Goal: Task Accomplishment & Management: Complete application form

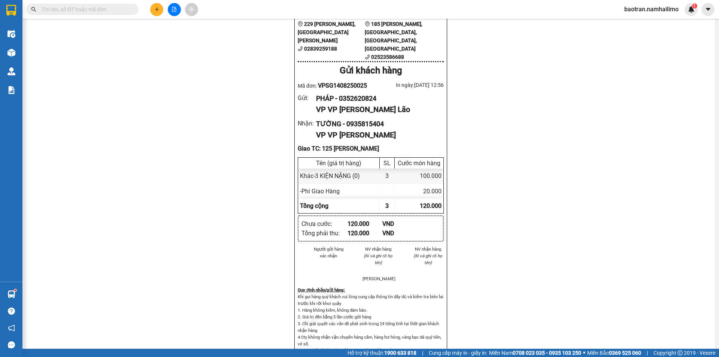
scroll to position [33, 0]
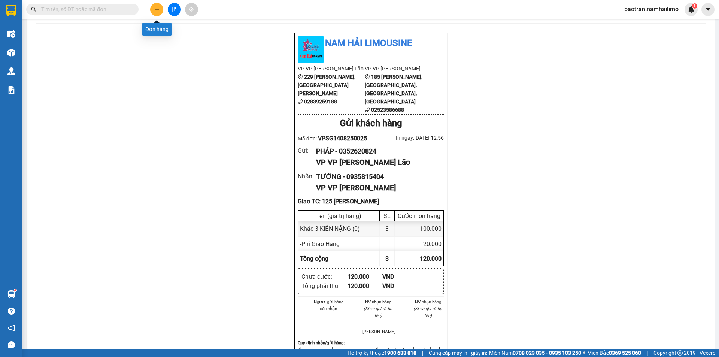
click at [154, 13] on button at bounding box center [156, 9] width 13 height 13
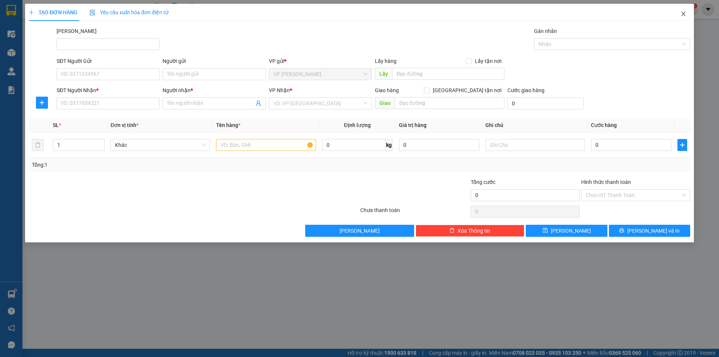
click at [682, 12] on icon "close" at bounding box center [683, 14] width 6 height 6
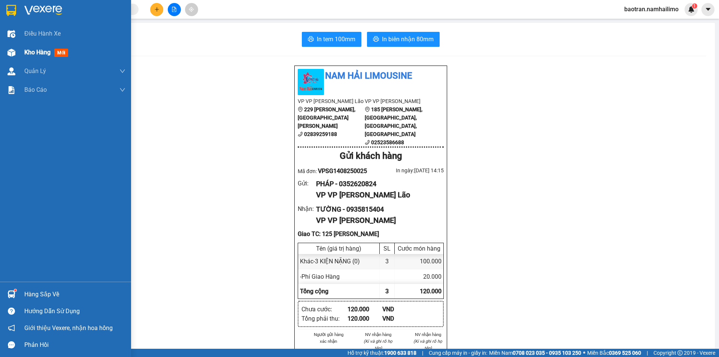
click at [33, 52] on span "Kho hàng" at bounding box center [37, 52] width 26 height 7
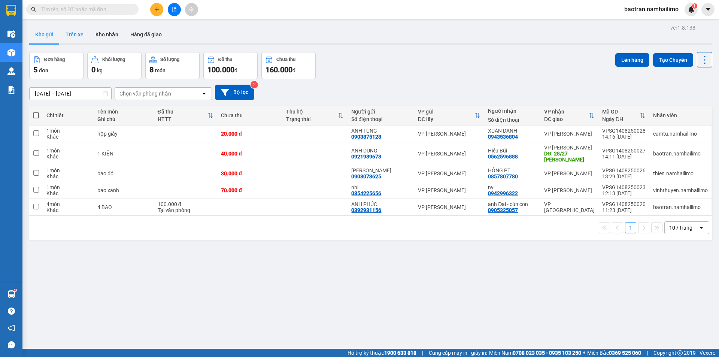
click at [76, 35] on button "Trên xe" at bounding box center [75, 34] width 30 height 18
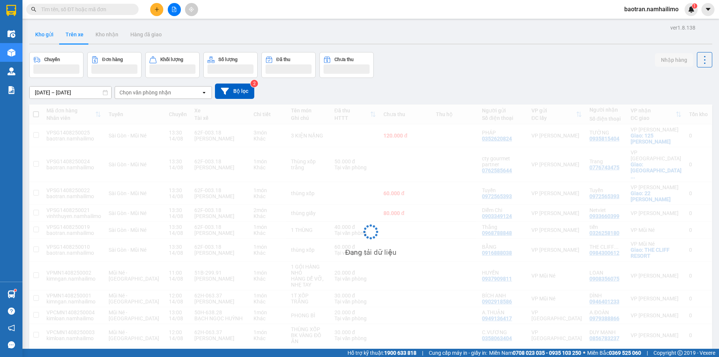
click at [43, 36] on button "Kho gửi" at bounding box center [44, 34] width 30 height 18
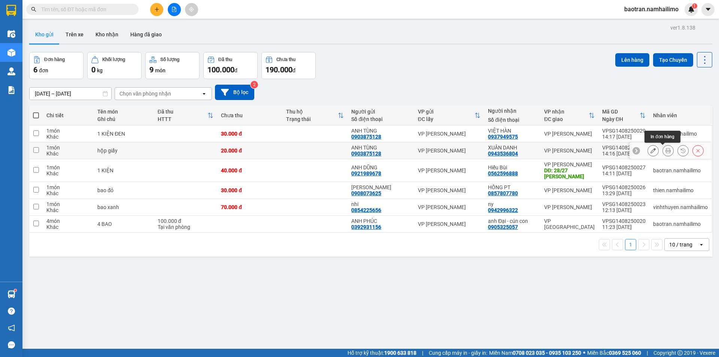
click at [665, 149] on button at bounding box center [667, 150] width 10 height 13
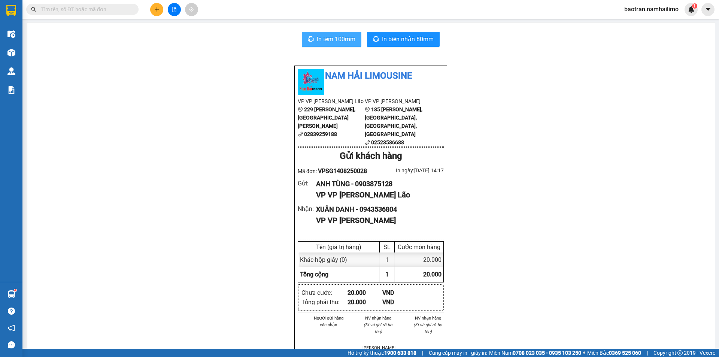
click at [344, 37] on span "In tem 100mm" at bounding box center [336, 38] width 39 height 9
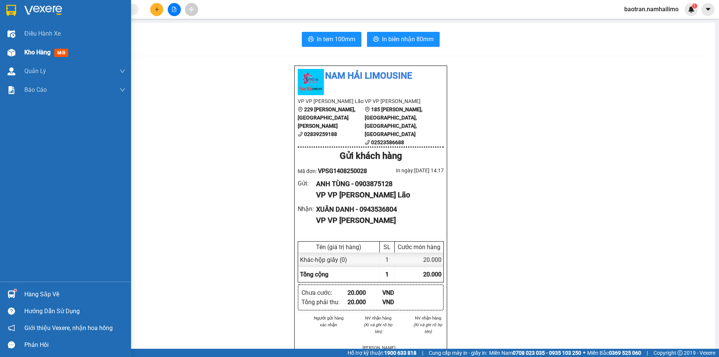
click at [37, 52] on span "Kho hàng" at bounding box center [37, 52] width 26 height 7
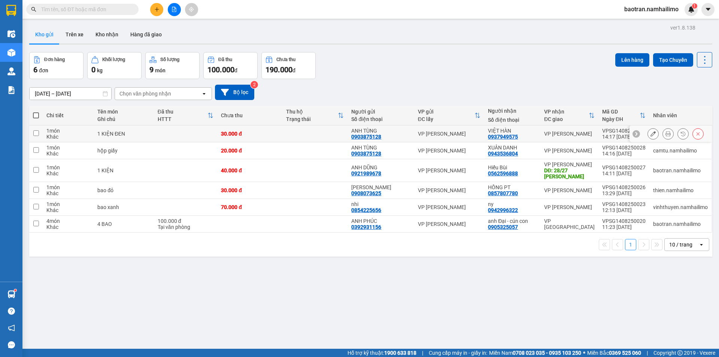
click at [665, 134] on button at bounding box center [667, 133] width 10 height 13
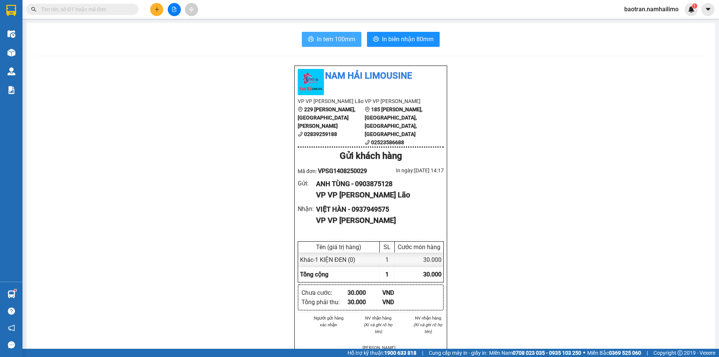
click at [333, 43] on span "In tem 100mm" at bounding box center [336, 38] width 39 height 9
click at [162, 8] on button at bounding box center [156, 9] width 13 height 13
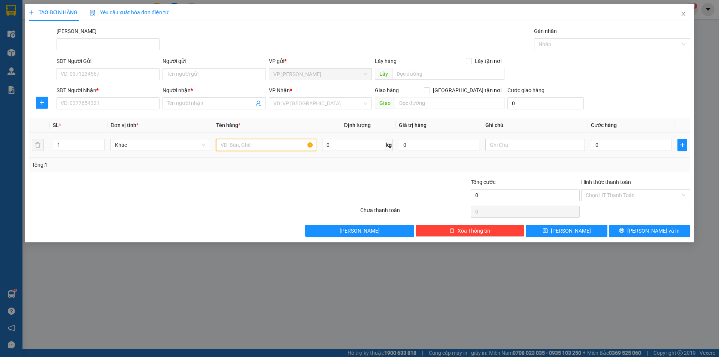
click at [269, 147] on input "text" at bounding box center [266, 145] width 100 height 12
type input "thùng xốp"
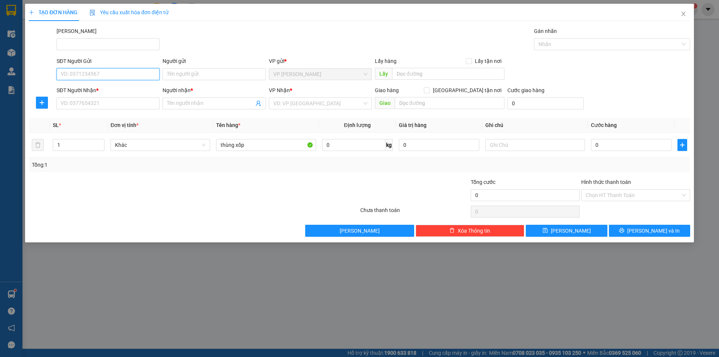
click at [91, 71] on input "SĐT Người Gửi" at bounding box center [108, 74] width 103 height 12
type input "0382529533"
click at [88, 86] on div "0382529533 - CTY LA FRESH" at bounding box center [108, 89] width 94 height 8
type input "CTY LA FRESH"
type input "0968916081"
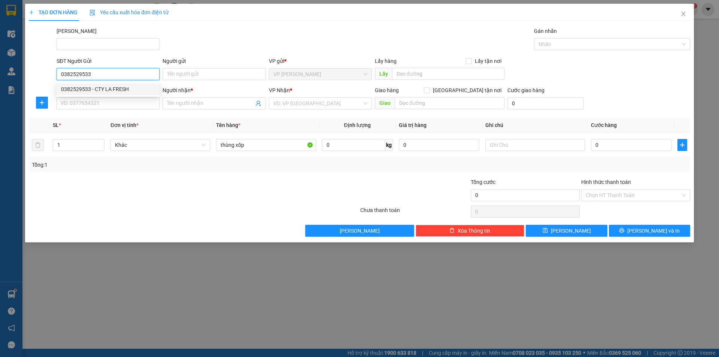
type input "SANG BABY"
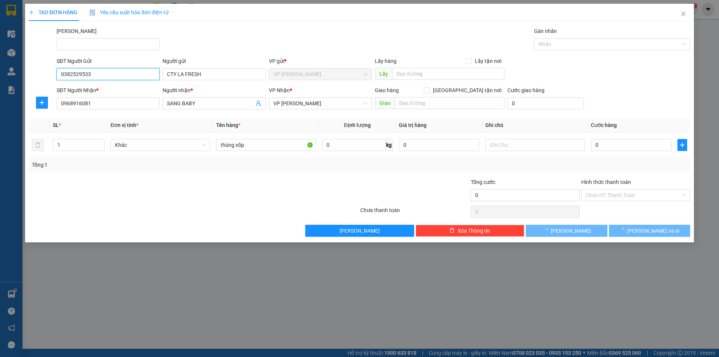
type input "30.000"
type input "0382529533"
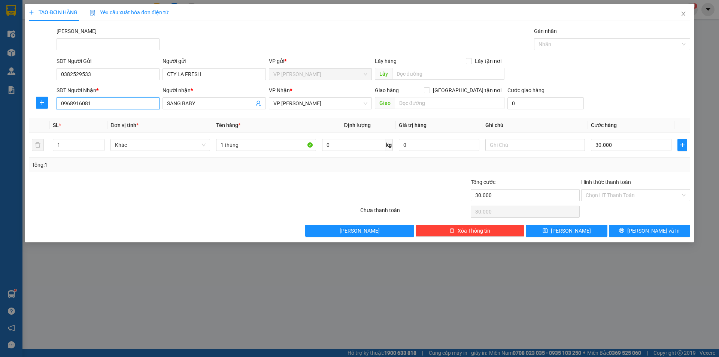
click at [109, 108] on input "0968916081" at bounding box center [108, 103] width 103 height 12
type input "0968916081"
click at [141, 116] on div "0968916081 - SANG BABY" at bounding box center [108, 118] width 94 height 8
type input "140.000"
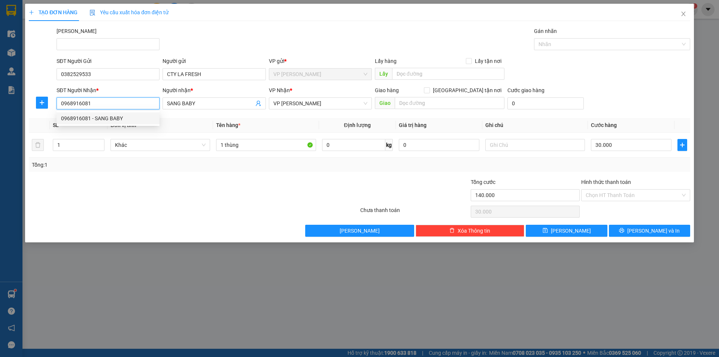
type input "140.000"
click at [422, 104] on input "text" at bounding box center [449, 103] width 110 height 12
click at [356, 89] on div "VP Nhận *" at bounding box center [320, 90] width 103 height 8
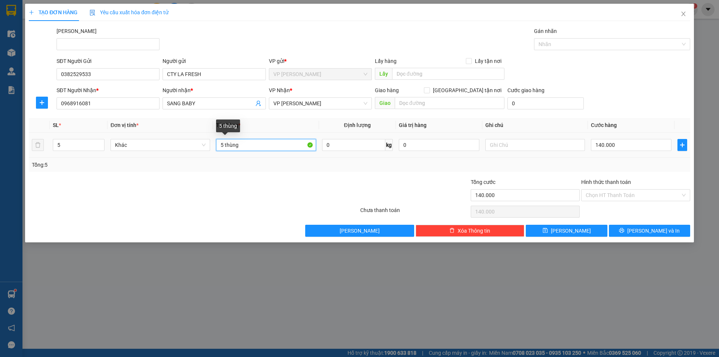
click at [251, 146] on input "5 thùng" at bounding box center [266, 145] width 100 height 12
type input "thùng xốp"
click at [71, 145] on input "5" at bounding box center [78, 144] width 51 height 11
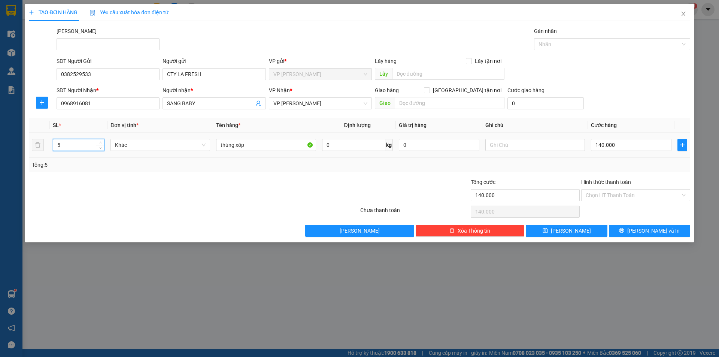
click at [71, 145] on input "5" at bounding box center [78, 144] width 51 height 11
drag, startPoint x: 46, startPoint y: 147, endPoint x: 73, endPoint y: 143, distance: 27.3
click at [73, 137] on div "51" at bounding box center [79, 144] width 52 height 15
drag, startPoint x: 64, startPoint y: 144, endPoint x: 47, endPoint y: 144, distance: 17.2
click at [47, 144] on tr "51 Khác thùng xốp 0 kg 0 140.000" at bounding box center [359, 144] width 661 height 25
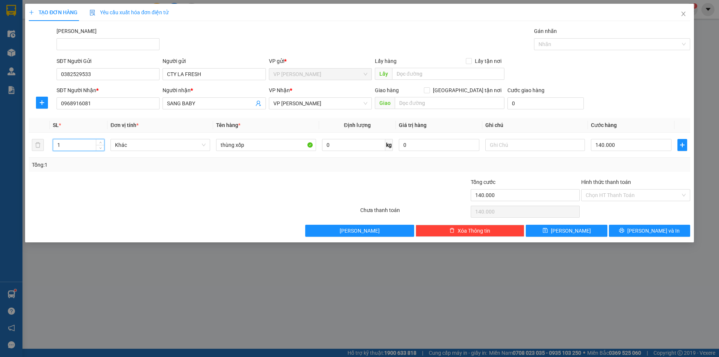
type input "1"
click at [139, 210] on div at bounding box center [193, 211] width 331 height 15
click at [640, 150] on input "140.000" at bounding box center [631, 145] width 80 height 12
type input "4"
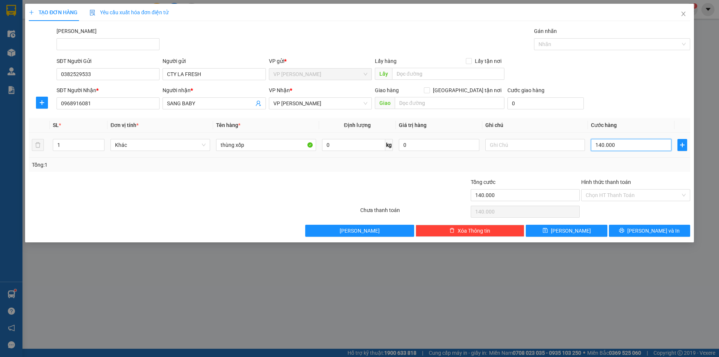
type input "4"
type input "40"
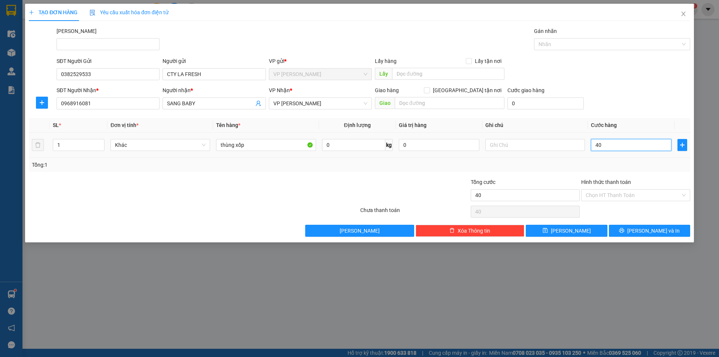
type input "400"
type input "4.000"
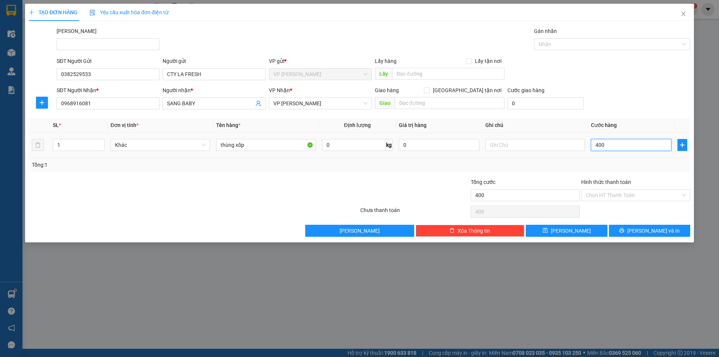
type input "4.000"
type input "40.000"
type input "4.000"
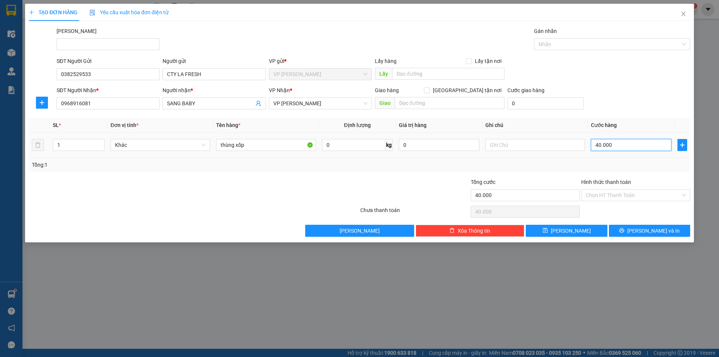
type input "4.000"
type input "0"
type input "000"
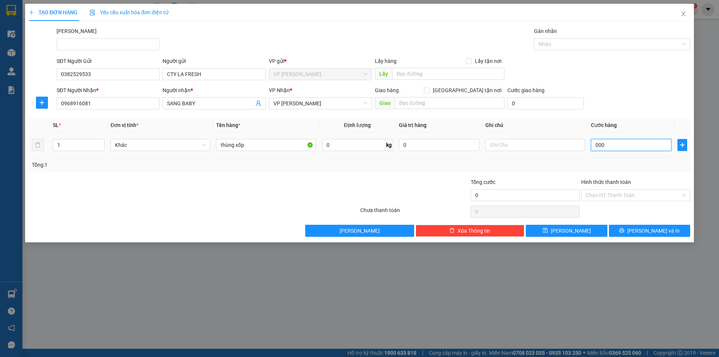
type input "3.000"
type input "30.000"
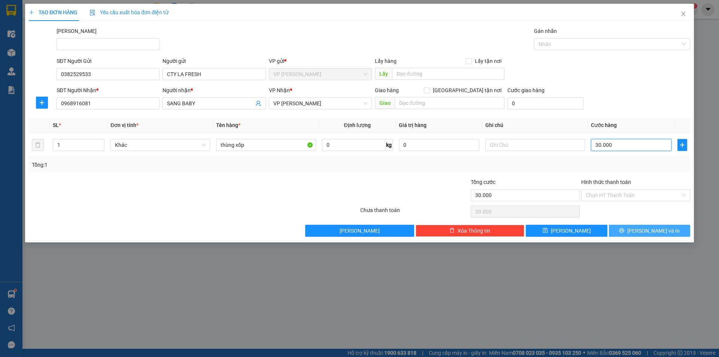
type input "30.000"
click at [651, 230] on span "[PERSON_NAME] và In" at bounding box center [653, 230] width 52 height 8
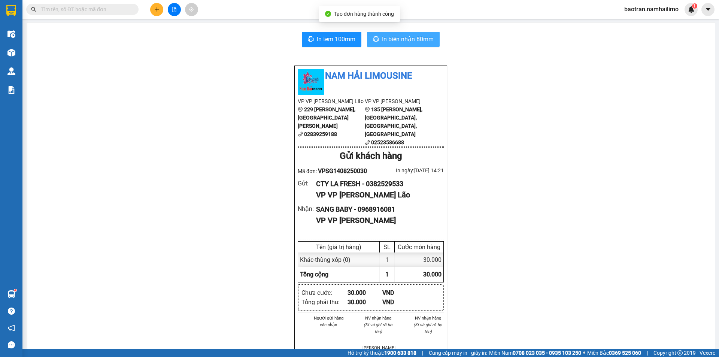
click at [423, 33] on button "In biên nhận 80mm" at bounding box center [403, 39] width 73 height 15
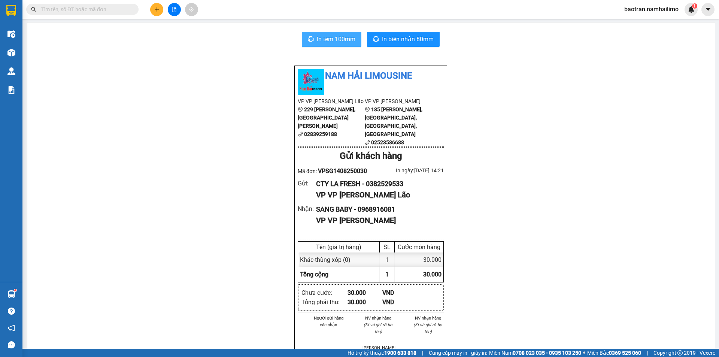
click at [333, 42] on span "In tem 100mm" at bounding box center [336, 38] width 39 height 9
click at [318, 36] on span "In tem 100mm" at bounding box center [336, 38] width 39 height 9
click at [162, 11] on button at bounding box center [156, 9] width 13 height 13
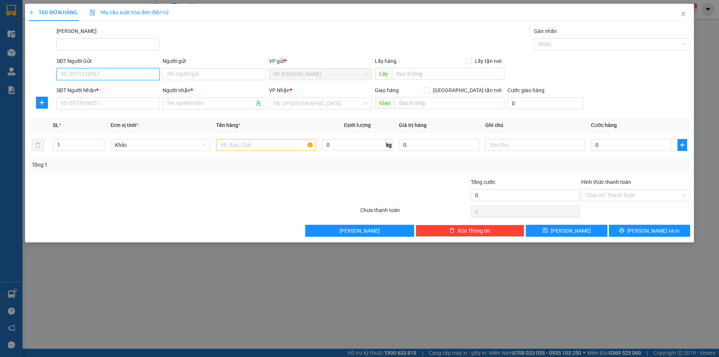
click at [90, 74] on input "SĐT Người Gửi" at bounding box center [108, 74] width 103 height 12
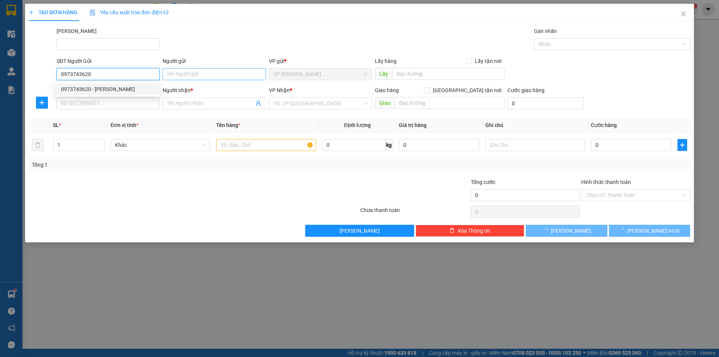
type input "0973743620"
click at [196, 73] on input "Người gửi" at bounding box center [213, 74] width 103 height 12
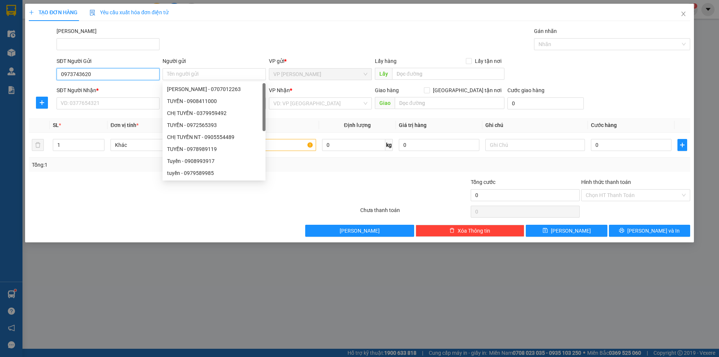
click at [114, 72] on input "0973743620" at bounding box center [108, 74] width 103 height 12
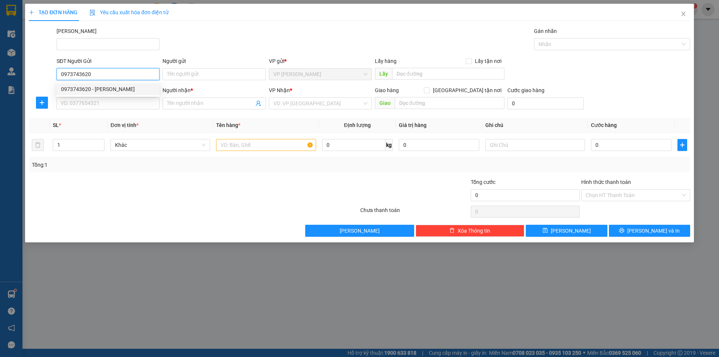
click at [116, 87] on div "0973743620 - [PERSON_NAME]" at bounding box center [108, 89] width 94 height 8
type input "ANH HOÀNG"
type input "0908505031"
type input "uyên"
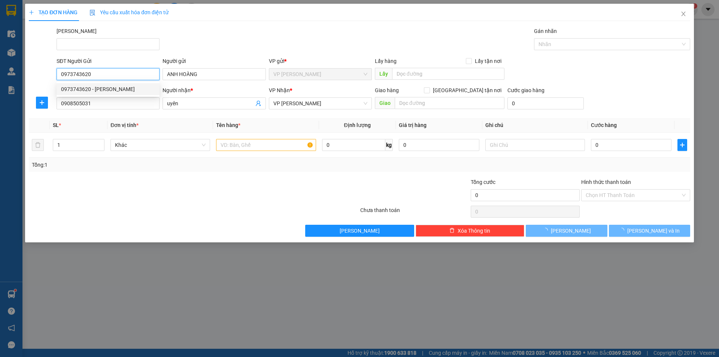
type input "30.000"
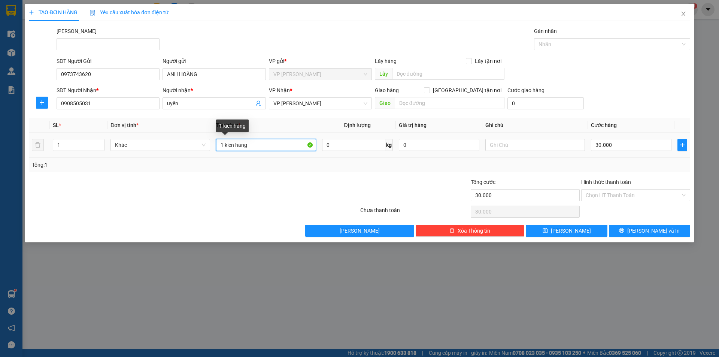
click at [259, 146] on input "1 kien hang" at bounding box center [266, 145] width 100 height 12
type input "thùng giấy"
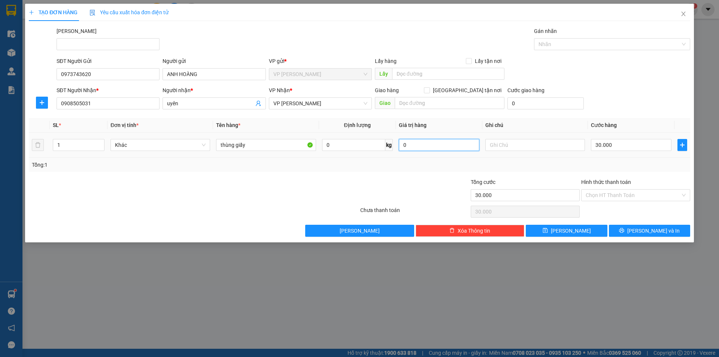
click at [450, 147] on input "0" at bounding box center [439, 145] width 80 height 12
click at [577, 110] on div "Cước giao hàng 0" at bounding box center [545, 99] width 76 height 26
click at [631, 228] on button "[PERSON_NAME] và In" at bounding box center [649, 231] width 81 height 12
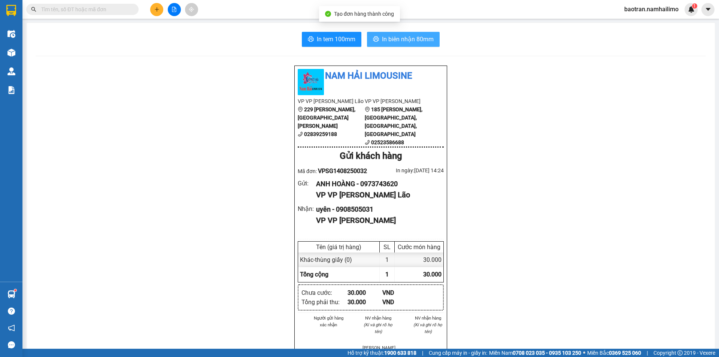
click at [387, 39] on span "In biên nhận 80mm" at bounding box center [408, 38] width 52 height 9
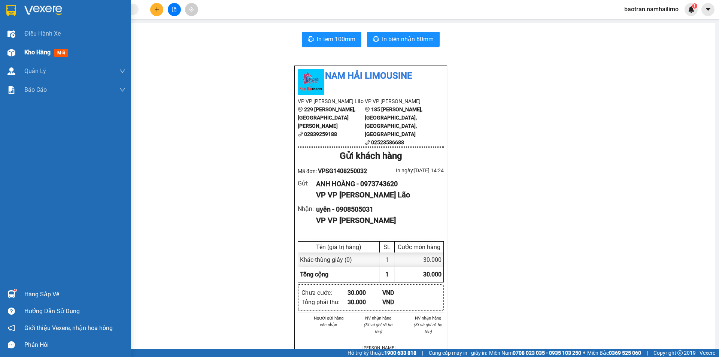
click at [28, 55] on span "Kho hàng" at bounding box center [37, 52] width 26 height 7
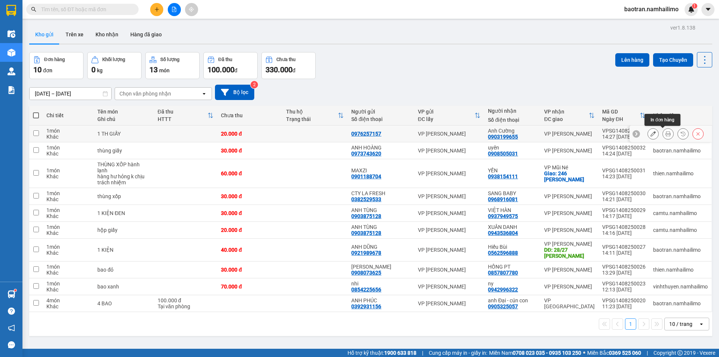
click at [665, 135] on icon at bounding box center [667, 133] width 5 height 5
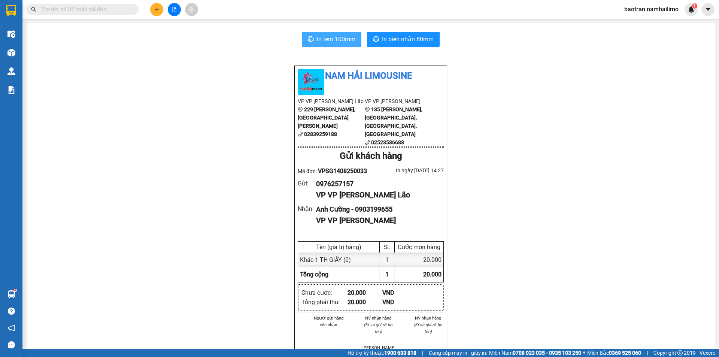
click at [335, 37] on span "In tem 100mm" at bounding box center [336, 38] width 39 height 9
click at [350, 37] on span "In tem 100mm" at bounding box center [336, 38] width 39 height 9
click at [156, 10] on icon "plus" at bounding box center [156, 9] width 5 height 5
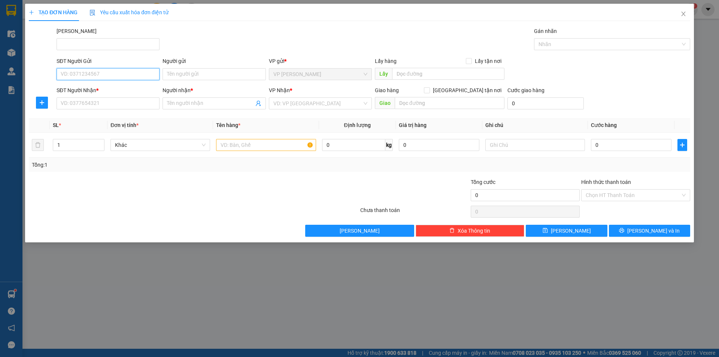
click at [115, 74] on input "SĐT Người Gửi" at bounding box center [108, 74] width 103 height 12
type input "0372948665"
click at [112, 104] on input "SĐT Người Nhận *" at bounding box center [108, 103] width 103 height 12
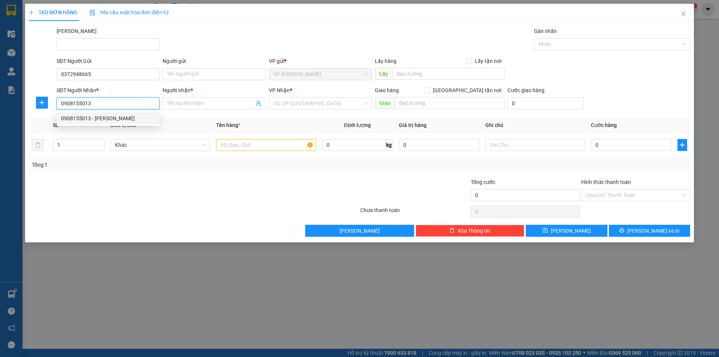
type input "0908155013"
click at [220, 43] on div "[PERSON_NAME]" at bounding box center [373, 40] width 636 height 26
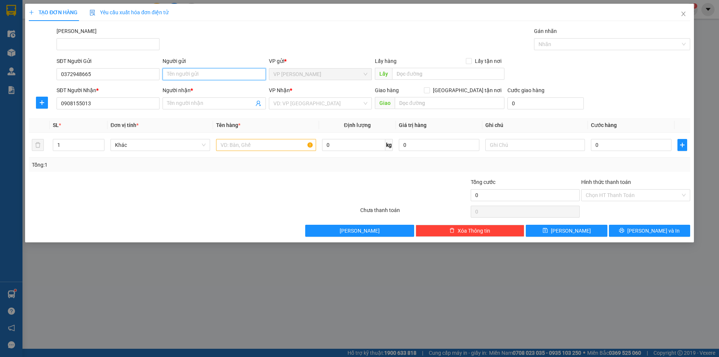
click at [191, 77] on input "Người gửi" at bounding box center [213, 74] width 103 height 12
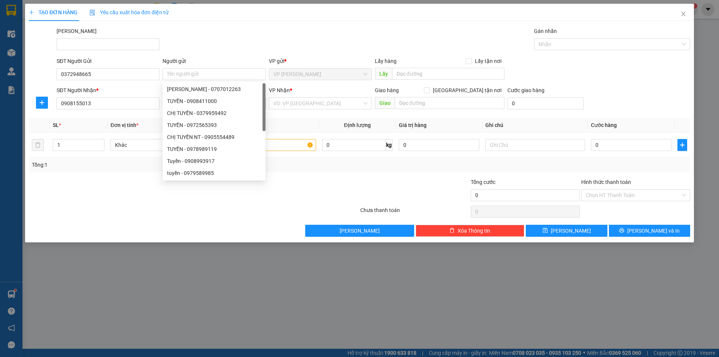
click at [132, 67] on div "SĐT Người Gửi" at bounding box center [108, 62] width 103 height 11
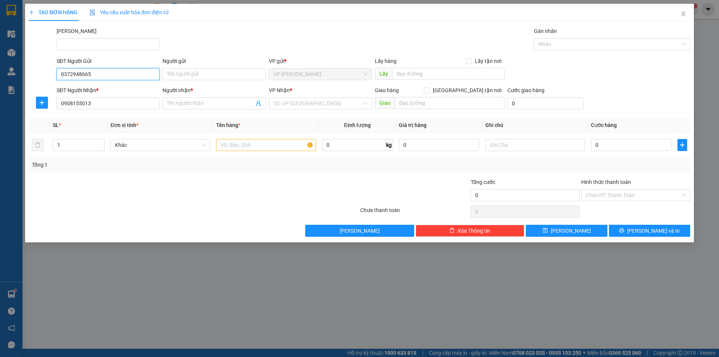
click at [137, 77] on input "0372948665" at bounding box center [108, 74] width 103 height 12
click at [139, 77] on input "0372948665" at bounding box center [108, 74] width 103 height 12
type input "0372948665"
click at [195, 78] on input "Người gửi" at bounding box center [213, 74] width 103 height 12
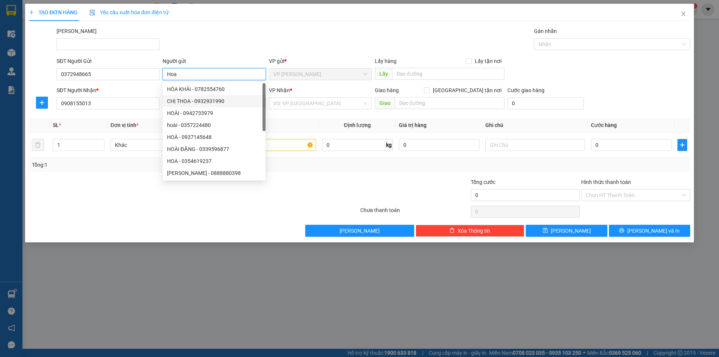
type input "Hoa"
click at [225, 36] on div "[PERSON_NAME]" at bounding box center [373, 40] width 636 height 26
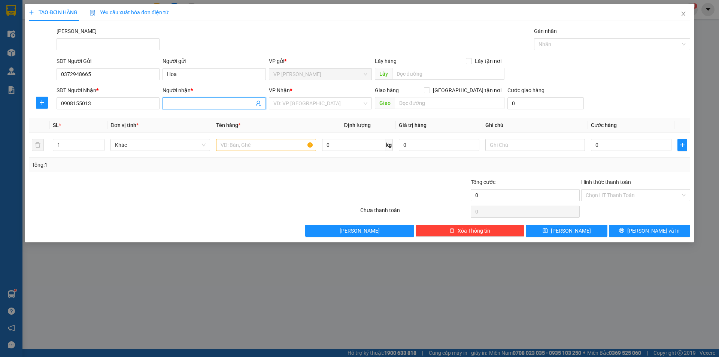
click at [192, 106] on input "Người nhận *" at bounding box center [210, 103] width 86 height 8
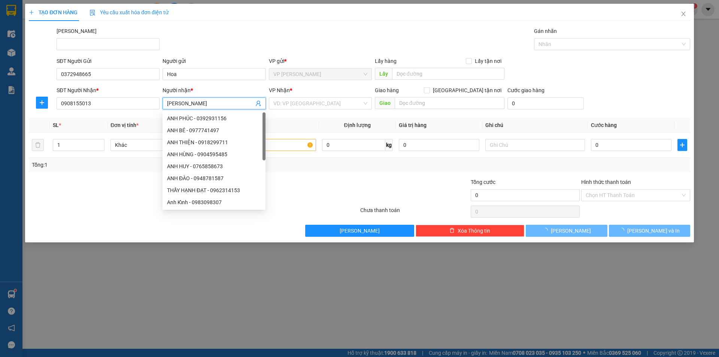
type input "[PERSON_NAME]"
click at [338, 39] on div "[PERSON_NAME]" at bounding box center [373, 40] width 636 height 26
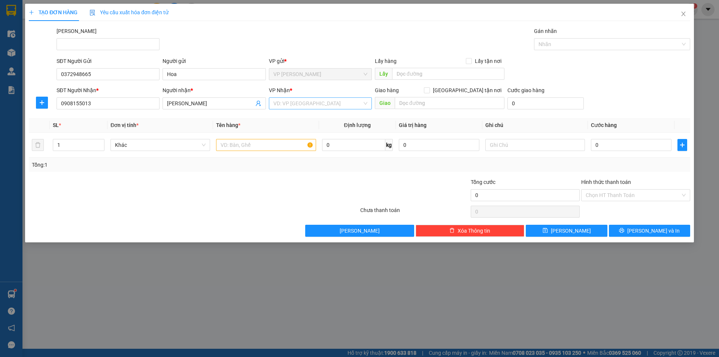
click at [303, 105] on input "search" at bounding box center [317, 103] width 89 height 11
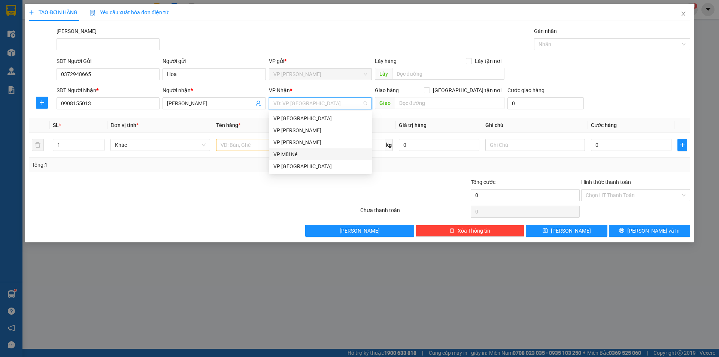
click at [315, 155] on div "VP Mũi Né" at bounding box center [320, 154] width 94 height 8
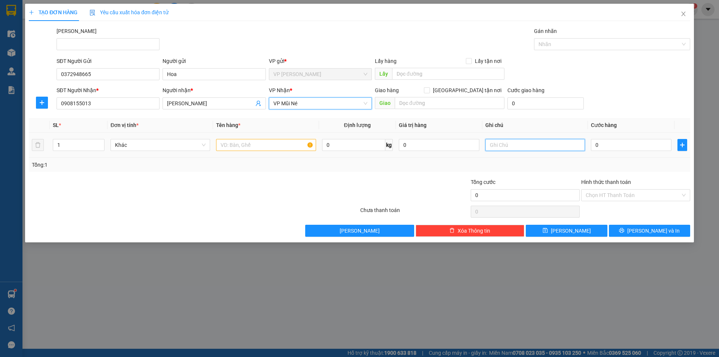
click at [524, 145] on input "text" at bounding box center [535, 145] width 100 height 12
type input "1"
click at [616, 147] on input "0" at bounding box center [631, 145] width 80 height 12
type input "5"
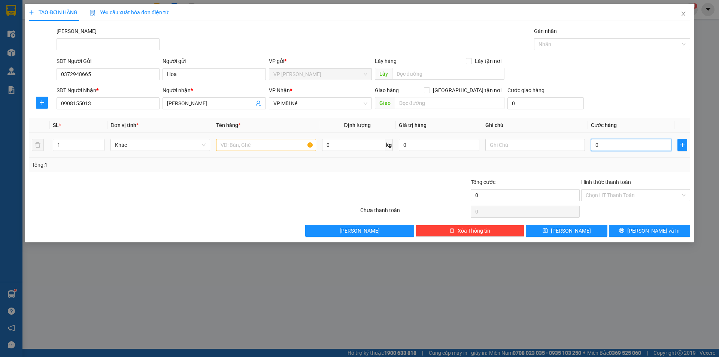
type input "5"
type input "0"
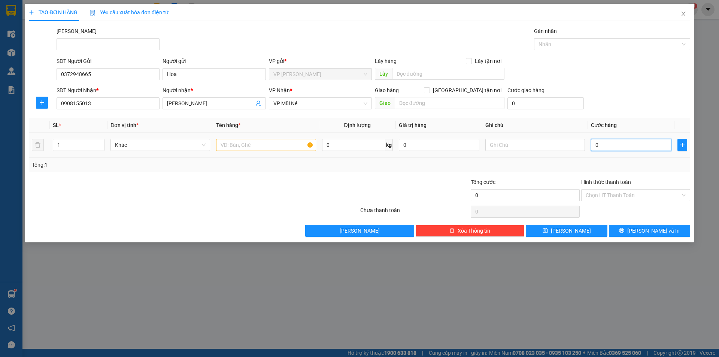
type input "04"
type input "4"
type input "040"
type input "40"
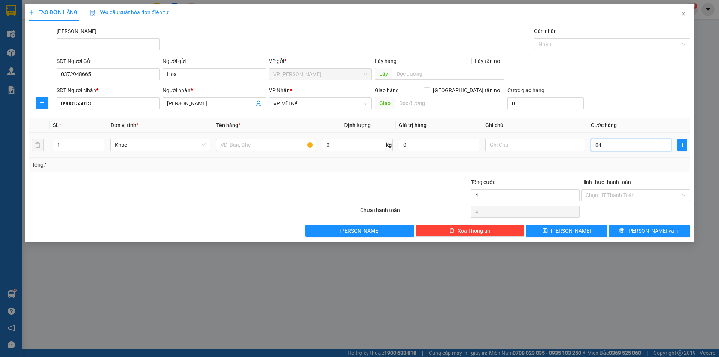
type input "40"
type input "0.400"
type input "400"
type input "04.000"
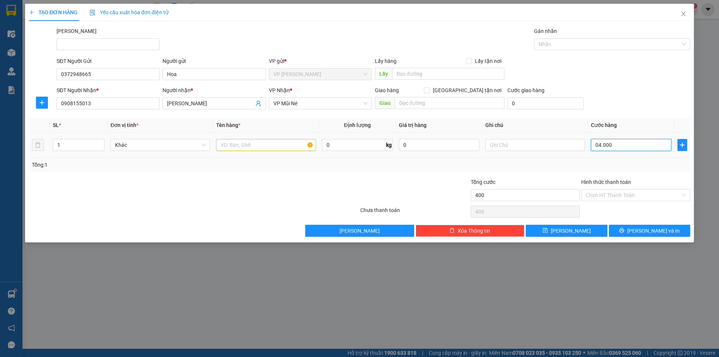
type input "4.000"
type input "040.000"
type input "40.000"
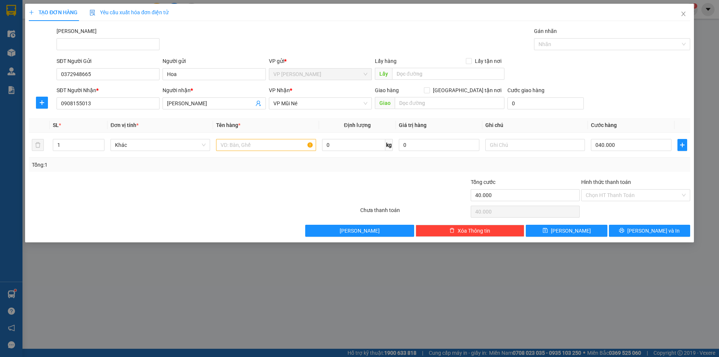
type input "40.000"
click at [646, 91] on div "SĐT Người Nhận * 0908155013 Người nhận * [PERSON_NAME] VP Nhận * VP Mũi Né Giao…" at bounding box center [373, 99] width 636 height 26
click at [324, 107] on span "VP Mũi Né" at bounding box center [320, 103] width 94 height 11
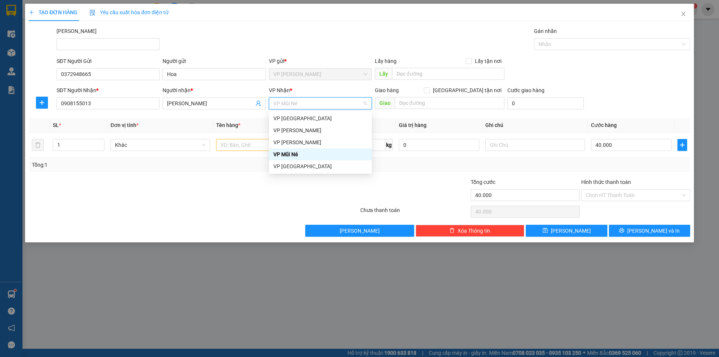
click at [305, 154] on div "VP Mũi Né" at bounding box center [320, 154] width 94 height 8
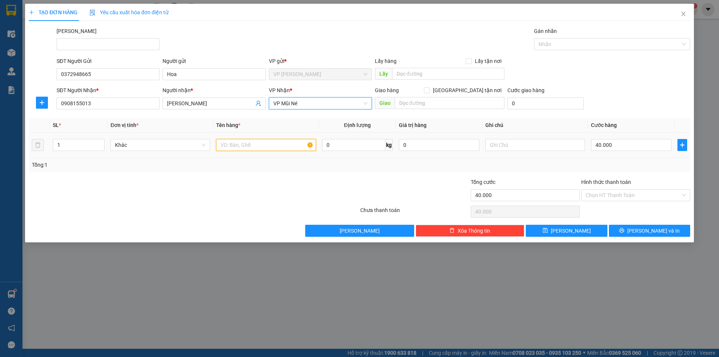
click at [269, 146] on input "text" at bounding box center [266, 145] width 100 height 12
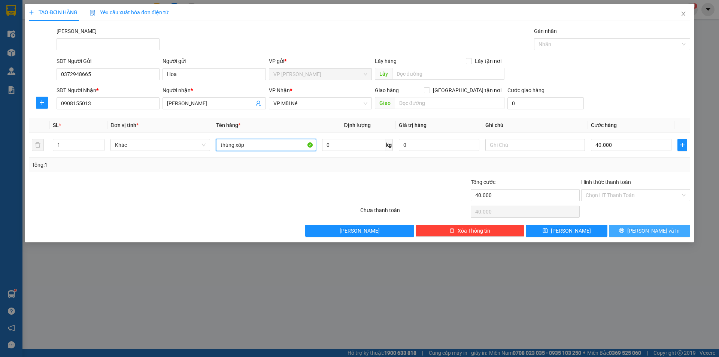
type input "thùng xốp"
click at [656, 232] on span "[PERSON_NAME] và In" at bounding box center [653, 230] width 52 height 8
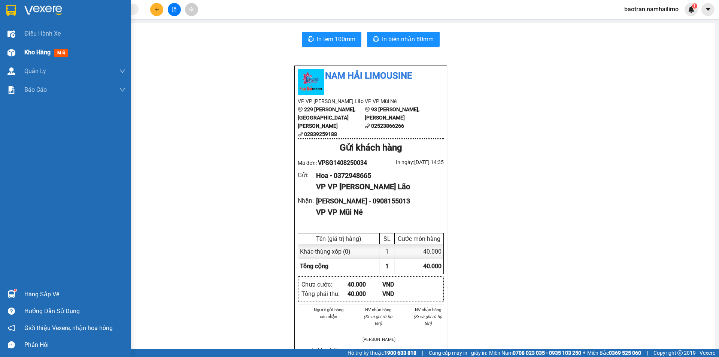
click at [29, 51] on span "Kho hàng" at bounding box center [37, 52] width 26 height 7
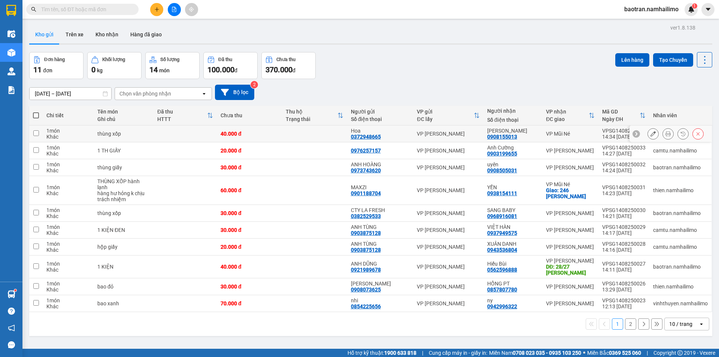
click at [647, 129] on div at bounding box center [652, 133] width 11 height 11
click at [650, 132] on icon at bounding box center [652, 133] width 5 height 5
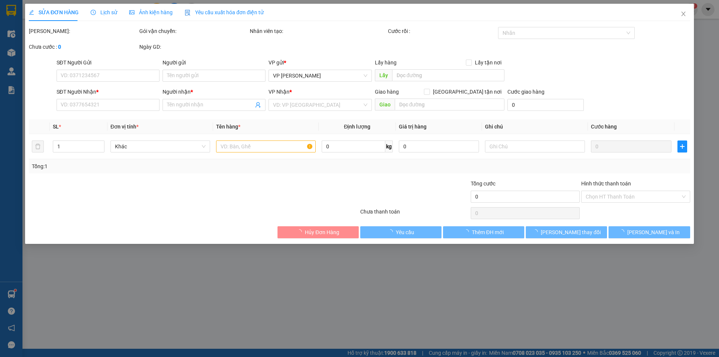
type input "0372948665"
type input "Hoa"
type input "0908155013"
type input "[PERSON_NAME]"
type input "40.000"
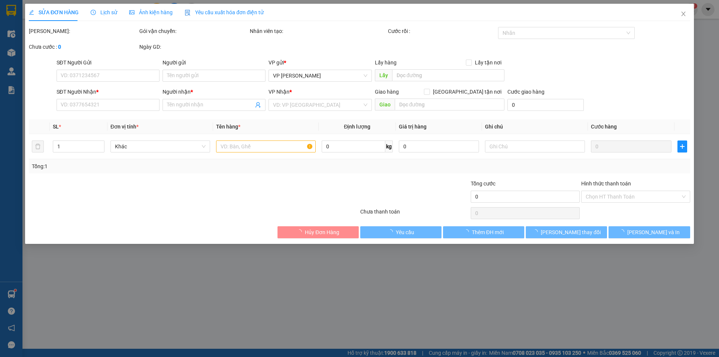
type input "40.000"
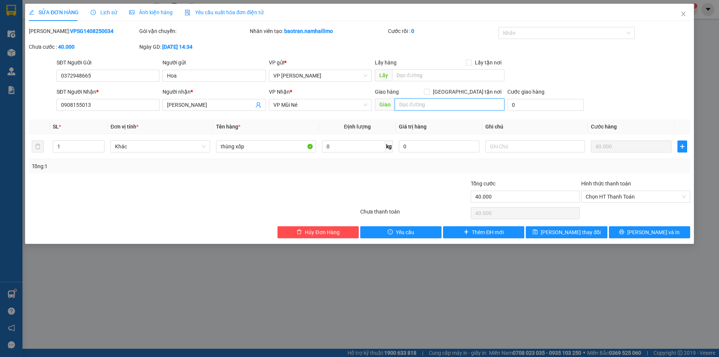
click at [464, 109] on input "text" at bounding box center [449, 104] width 110 height 12
type input "93 NĐC"
click at [660, 232] on span "[PERSON_NAME] và In" at bounding box center [653, 232] width 52 height 8
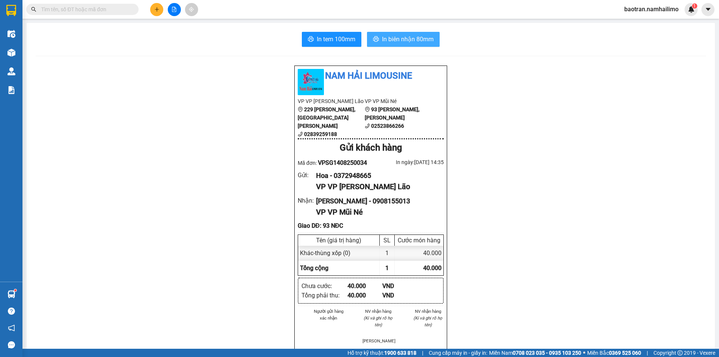
click at [391, 38] on span "In biên nhận 80mm" at bounding box center [408, 38] width 52 height 9
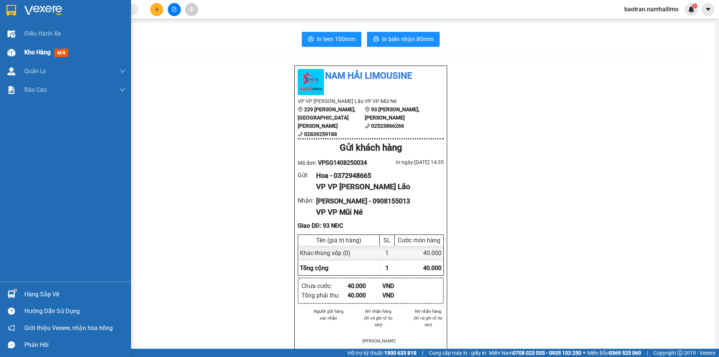
click at [49, 52] on span "Kho hàng" at bounding box center [37, 52] width 26 height 7
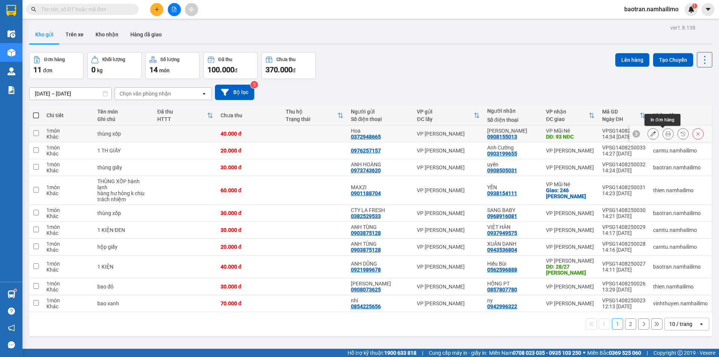
click at [665, 135] on icon at bounding box center [667, 133] width 5 height 5
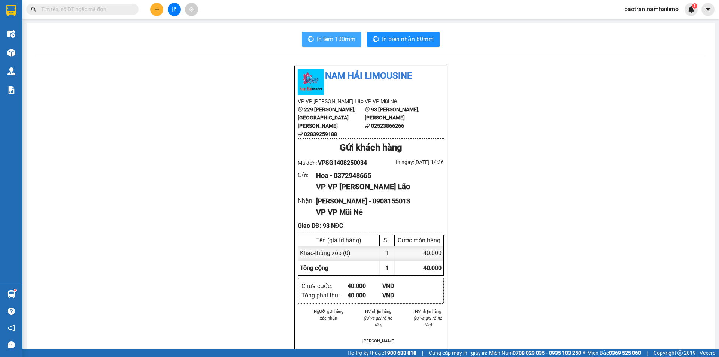
click at [354, 42] on button "In tem 100mm" at bounding box center [332, 39] width 60 height 15
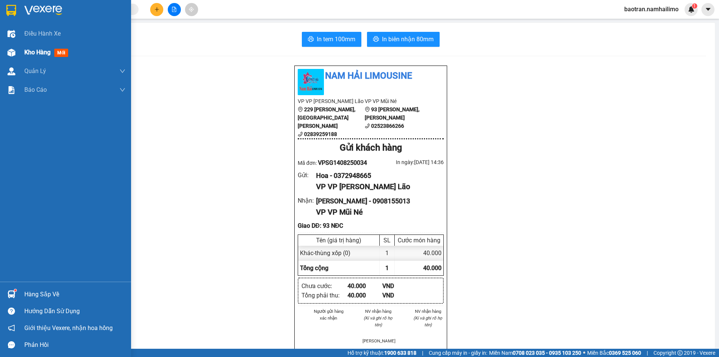
click at [27, 49] on span "Kho hàng" at bounding box center [37, 52] width 26 height 7
